Goal: Find specific page/section: Find specific page/section

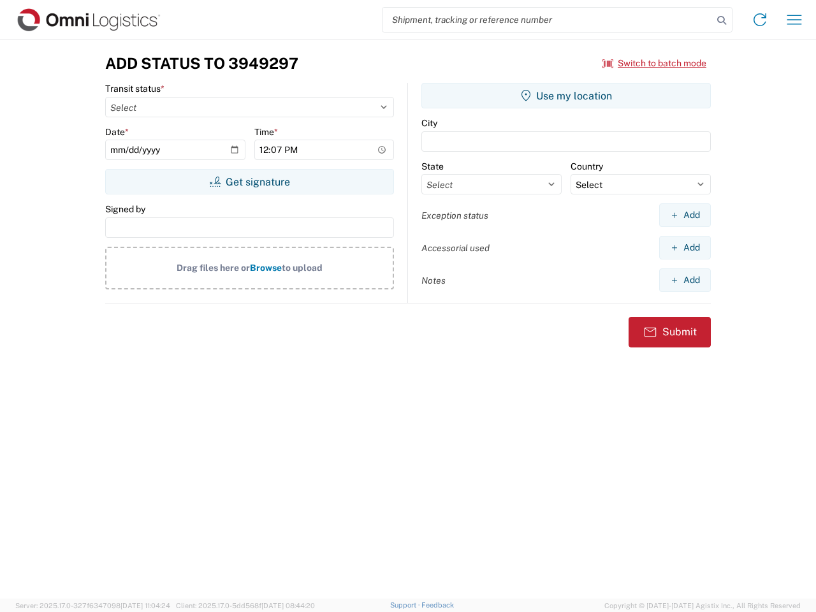
click at [548, 20] on input "search" at bounding box center [548, 20] width 330 height 24
click at [722, 20] on icon at bounding box center [722, 20] width 18 height 18
click at [760, 20] on icon at bounding box center [760, 20] width 20 height 20
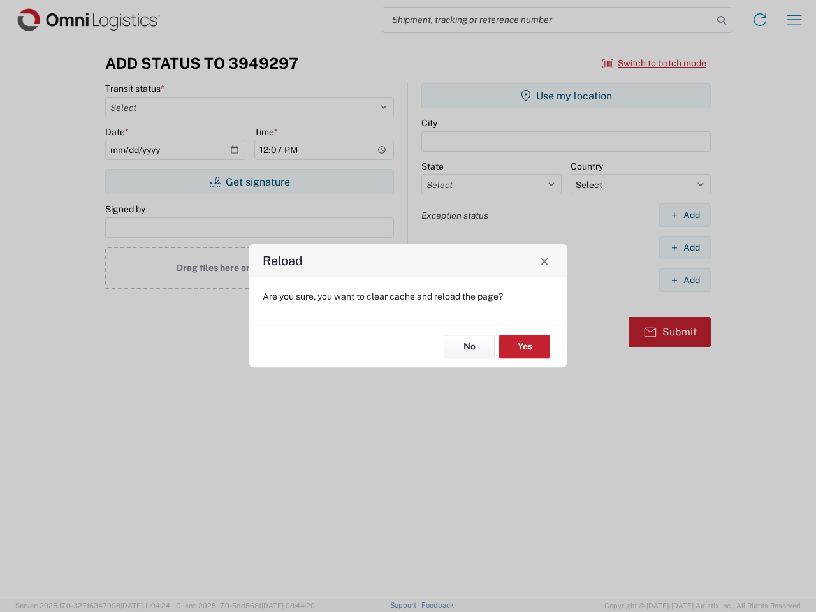
click at [794, 20] on div "Reload Are you sure, you want to clear cache and reload the page? No Yes" at bounding box center [408, 306] width 816 height 612
click at [655, 63] on div "Reload Are you sure, you want to clear cache and reload the page? No Yes" at bounding box center [408, 306] width 816 height 612
click at [249, 182] on div "Reload Are you sure, you want to clear cache and reload the page? No Yes" at bounding box center [408, 306] width 816 height 612
click at [566, 96] on div "Reload Are you sure, you want to clear cache and reload the page? No Yes" at bounding box center [408, 306] width 816 height 612
click at [685, 215] on div "Reload Are you sure, you want to clear cache and reload the page? No Yes" at bounding box center [408, 306] width 816 height 612
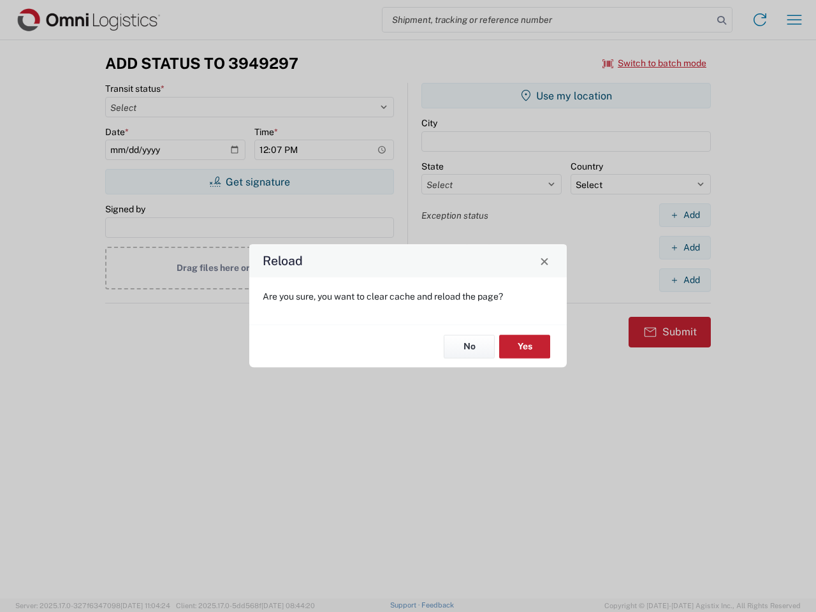
click at [685, 247] on div "Reload Are you sure, you want to clear cache and reload the page? No Yes" at bounding box center [408, 306] width 816 height 612
click at [685, 280] on div "Reload Are you sure, you want to clear cache and reload the page? No Yes" at bounding box center [408, 306] width 816 height 612
